Goal: Task Accomplishment & Management: Manage account settings

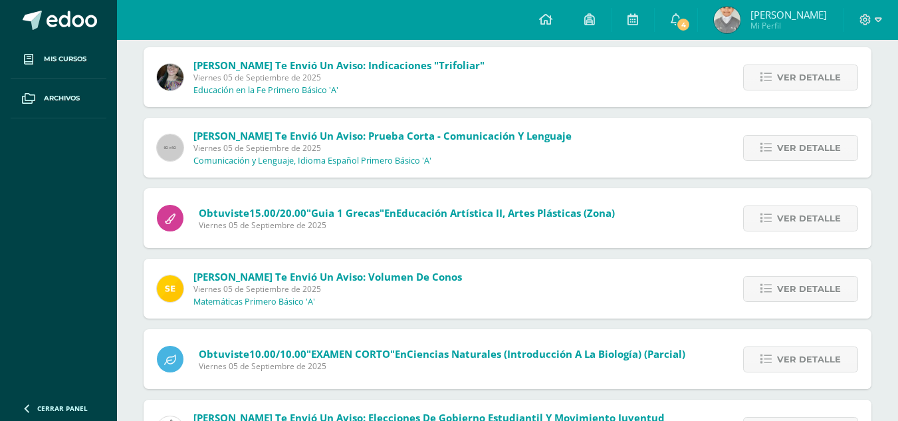
scroll to position [416, 0]
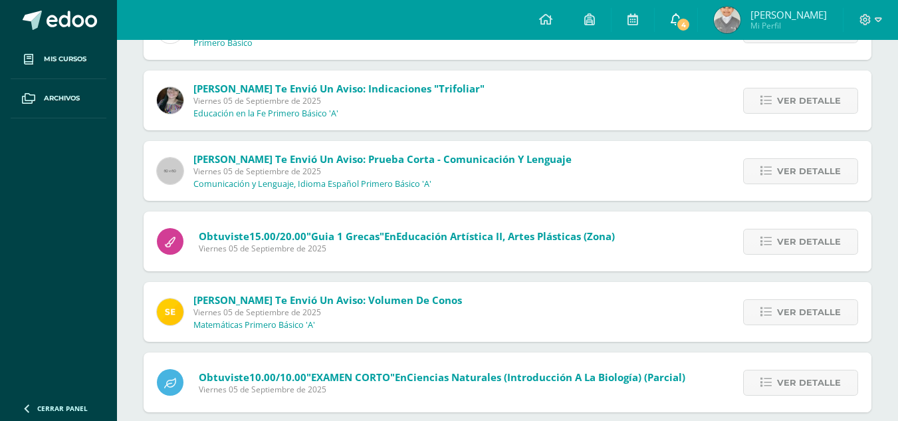
click at [682, 17] on icon at bounding box center [676, 19] width 11 height 12
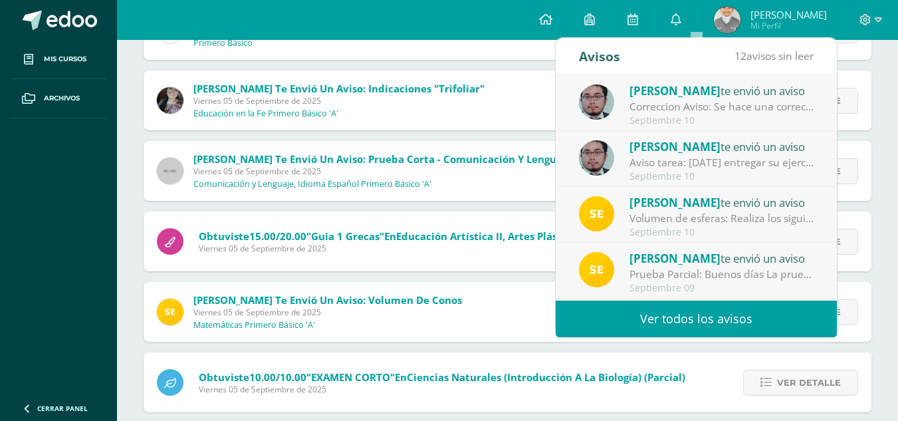
click at [718, 317] on link "Ver todos los avisos" at bounding box center [696, 319] width 281 height 37
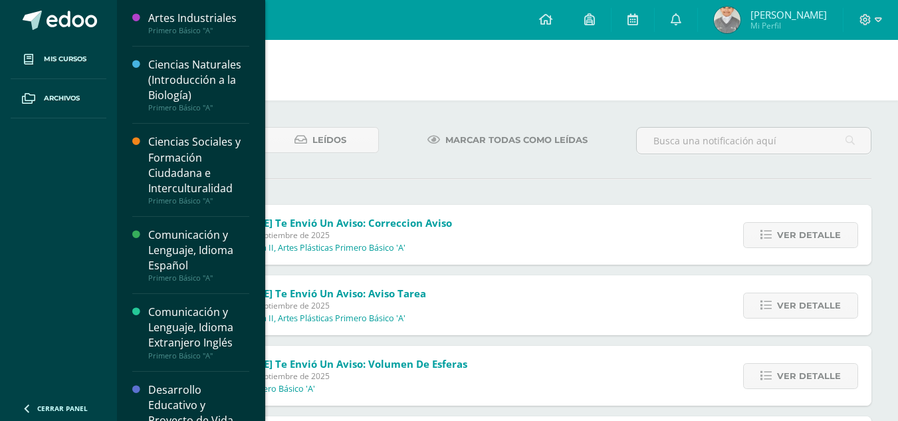
scroll to position [67, 0]
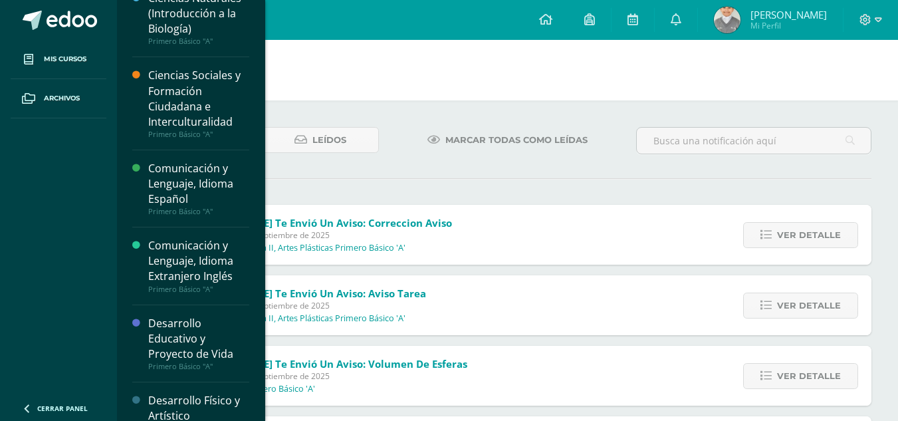
click at [193, 176] on div "Comunicación y Lenguaje, Idioma Español" at bounding box center [198, 184] width 101 height 46
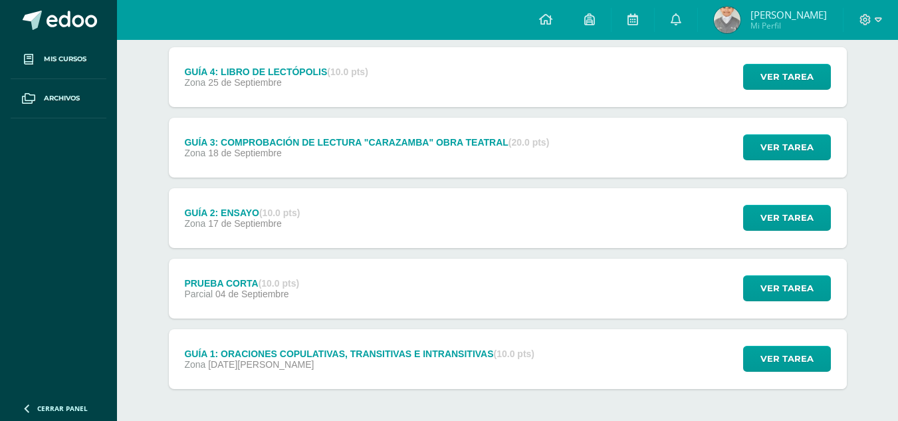
scroll to position [333, 0]
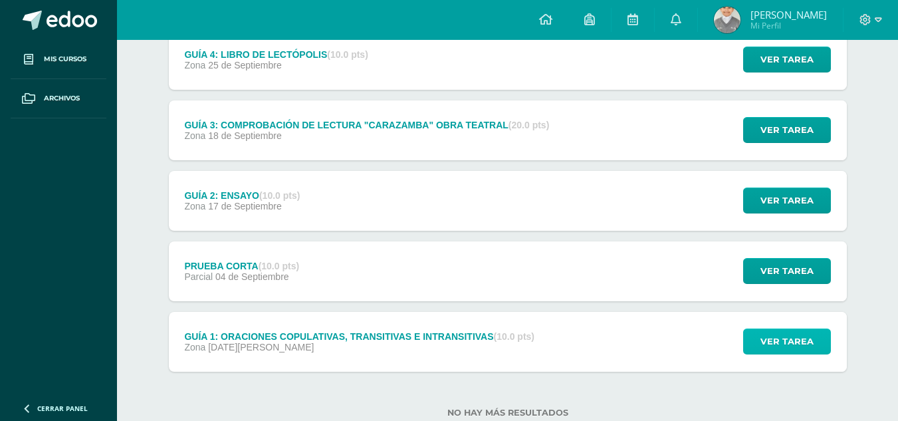
click at [799, 341] on span "Ver tarea" at bounding box center [787, 341] width 53 height 25
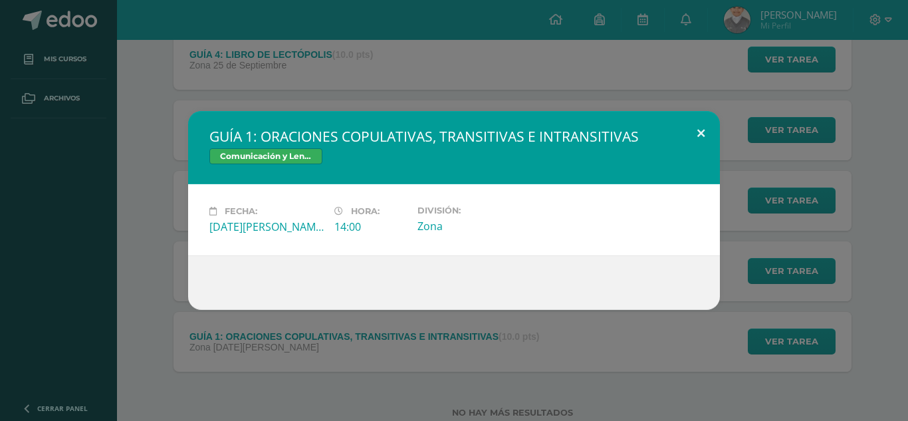
click at [698, 137] on button at bounding box center [701, 133] width 38 height 45
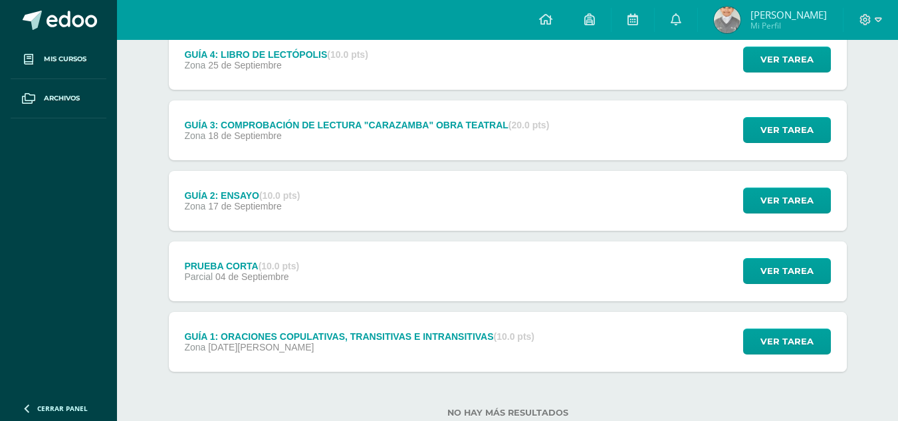
click at [783, 110] on div "Ver tarea" at bounding box center [786, 130] width 124 height 60
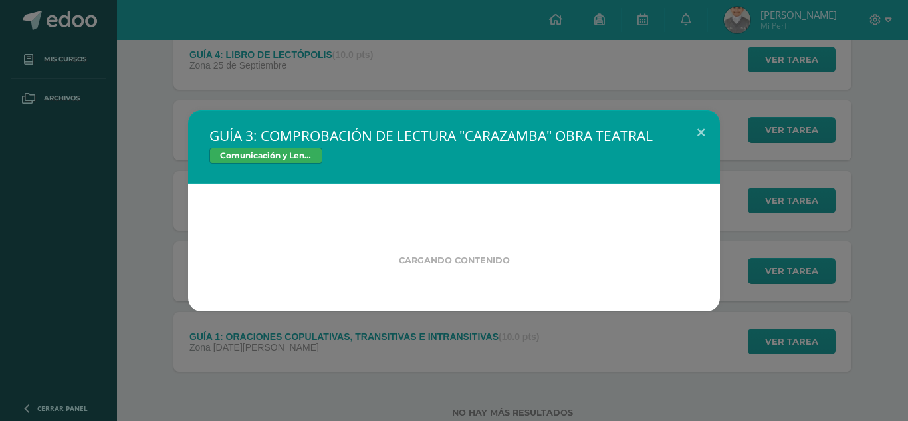
click at [768, 134] on div "GUÍA 3: COMPROBACIÓN DE LECTURA "CARAZAMBA" OBRA TEATRAL Comunicación y Lenguaj…" at bounding box center [454, 210] width 898 height 201
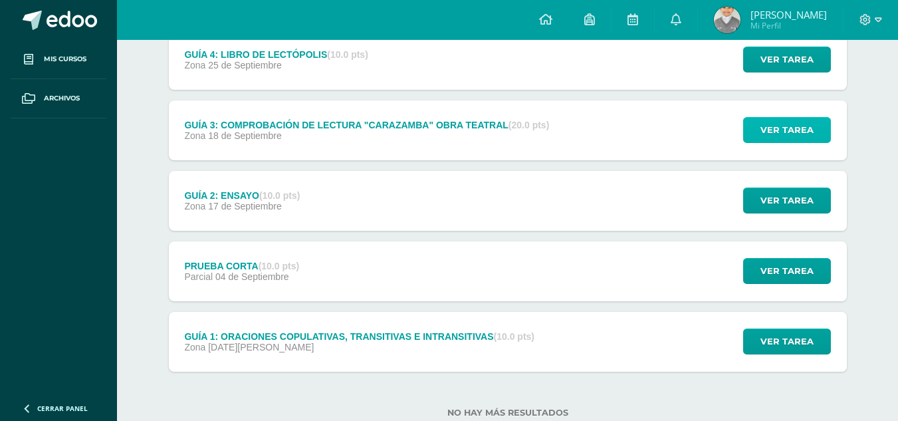
click at [797, 130] on span "Ver tarea" at bounding box center [787, 130] width 53 height 25
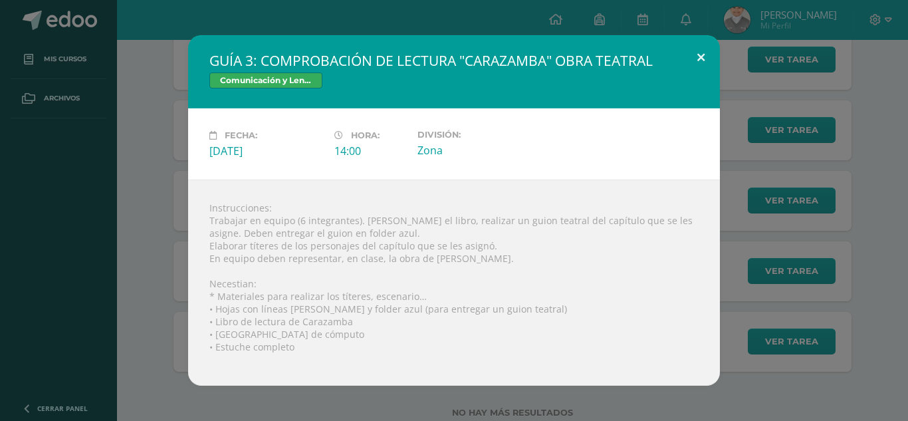
click at [704, 55] on button at bounding box center [701, 57] width 38 height 45
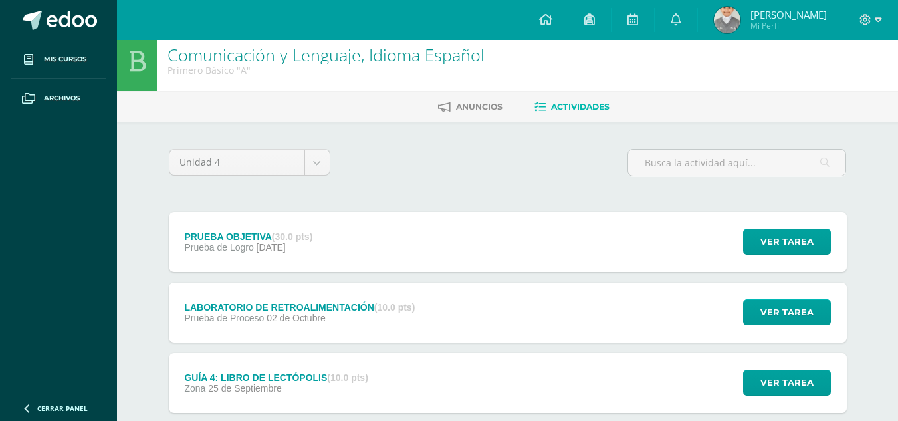
scroll to position [0, 0]
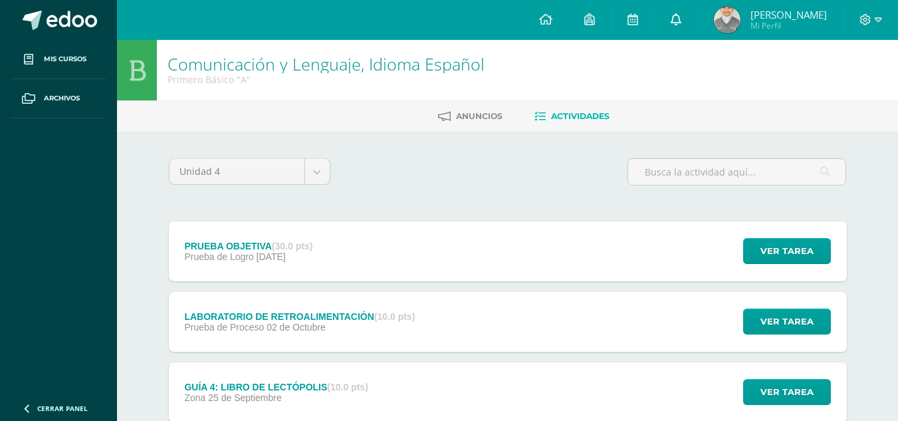
click at [682, 19] on icon at bounding box center [676, 19] width 11 height 12
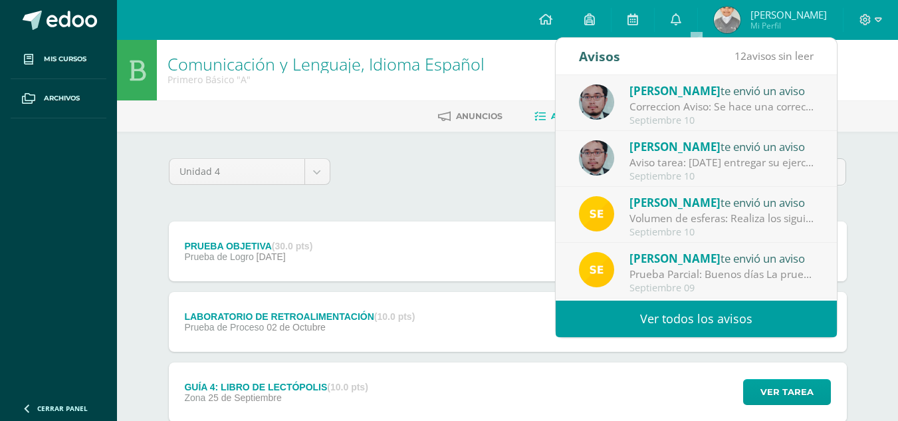
click at [710, 310] on link "Ver todos los avisos" at bounding box center [696, 319] width 281 height 37
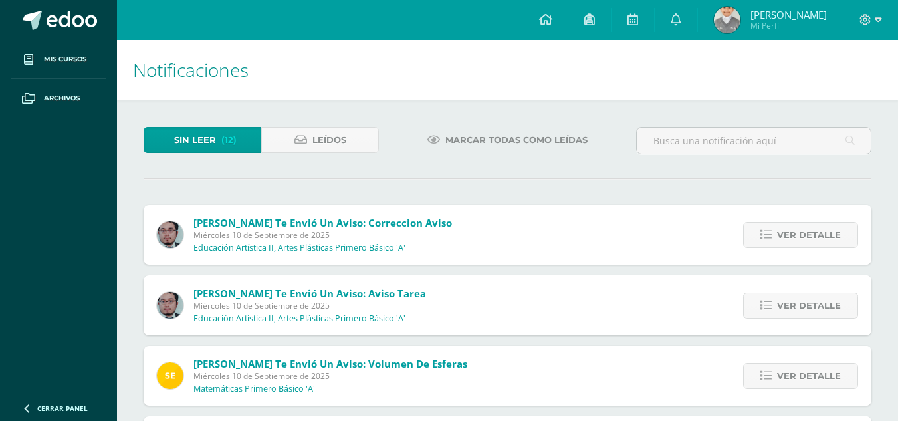
click at [467, 141] on span "Marcar todas como leídas" at bounding box center [517, 140] width 142 height 25
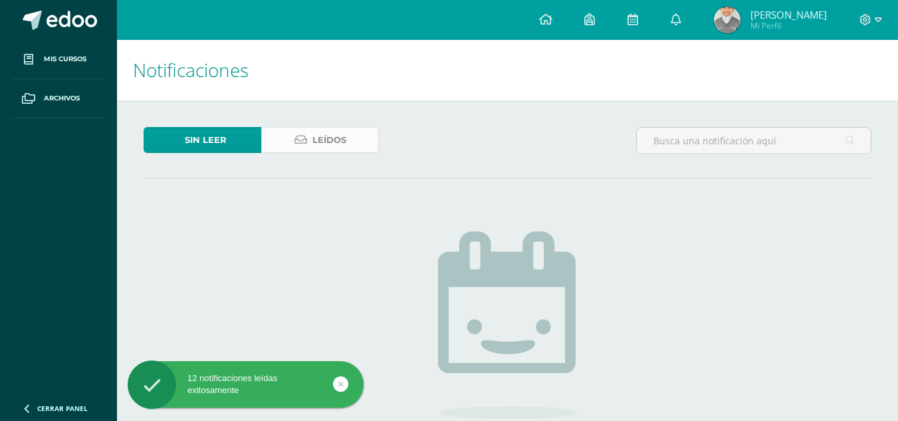
click at [336, 144] on span "Leídos" at bounding box center [330, 140] width 34 height 25
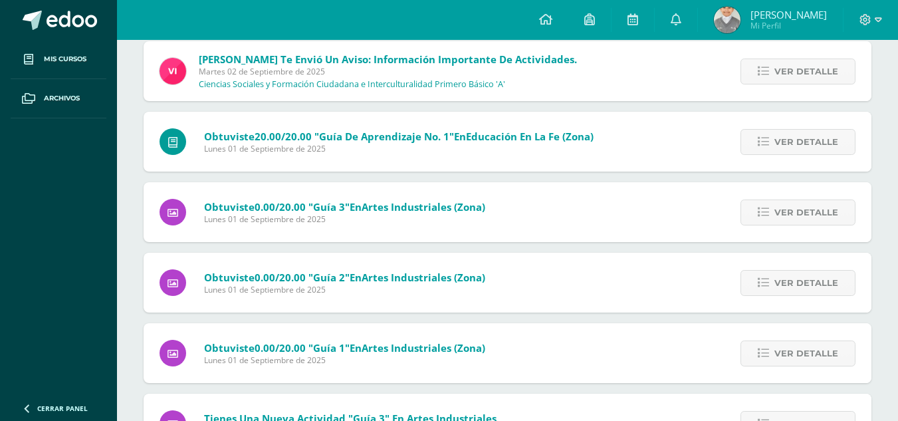
scroll to position [3614, 0]
